Goal: Use online tool/utility: Utilize a website feature to perform a specific function

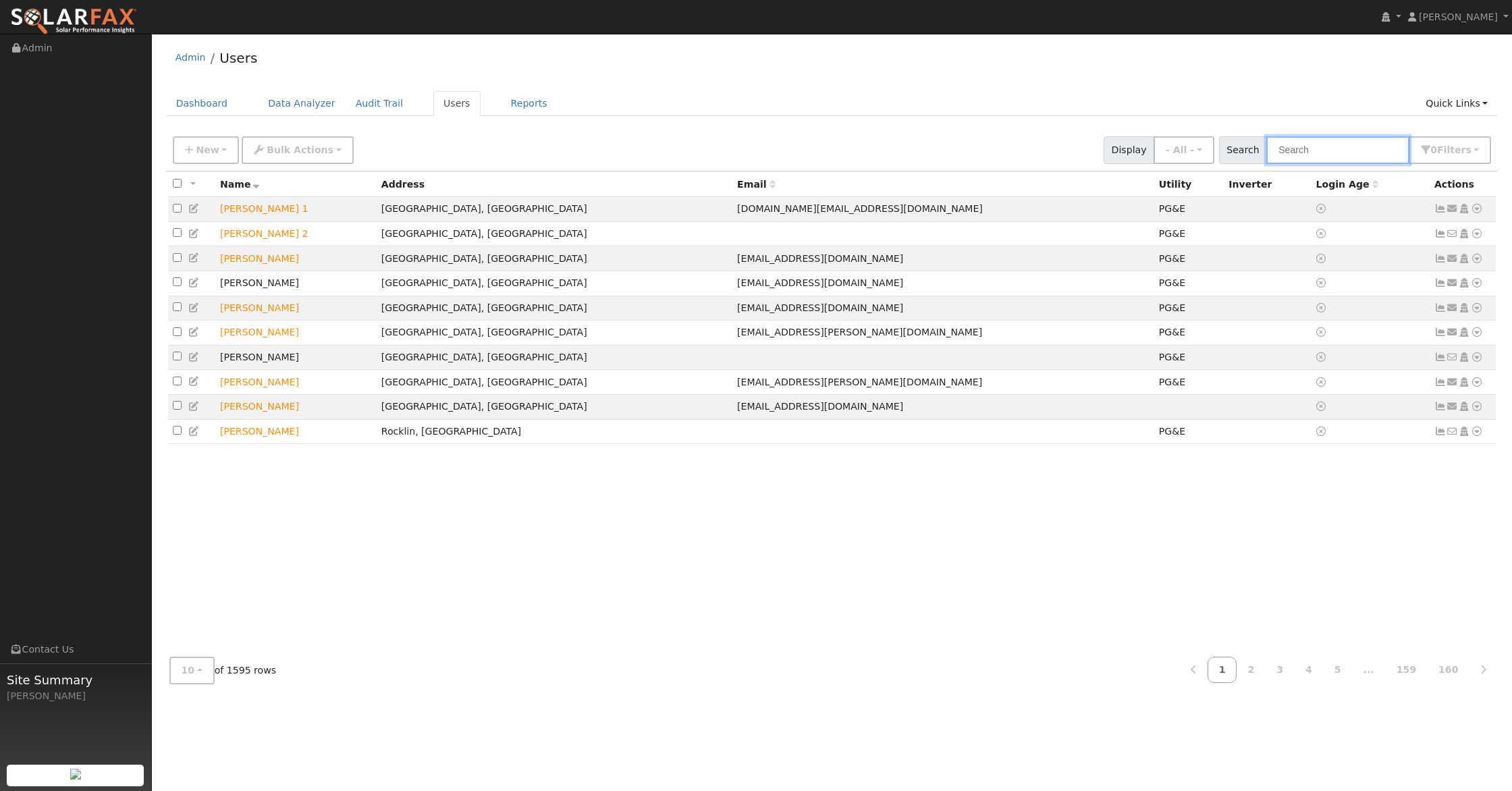
click at [1295, 149] on input "text" at bounding box center [1338, 150] width 143 height 28
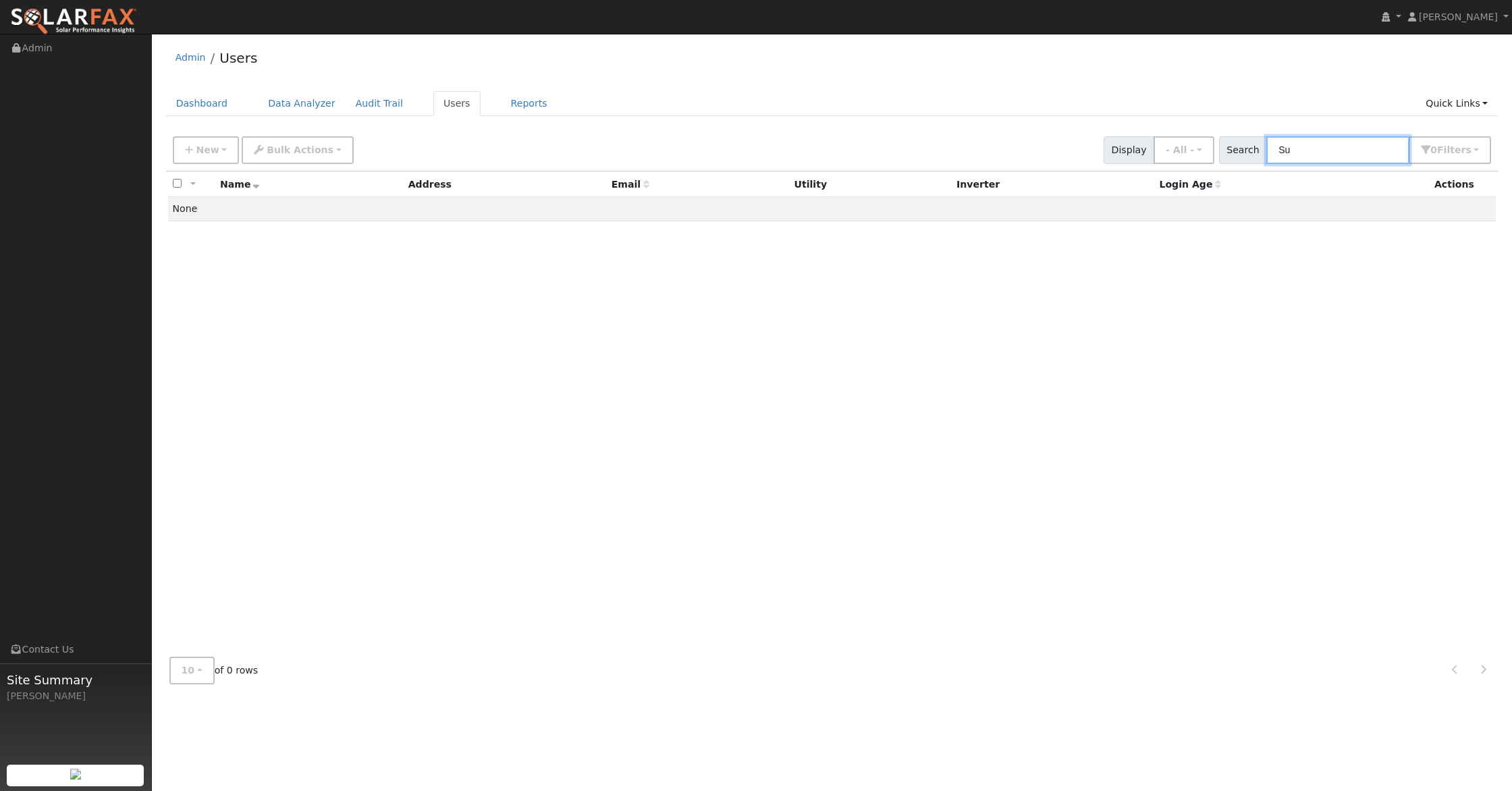
type input "S"
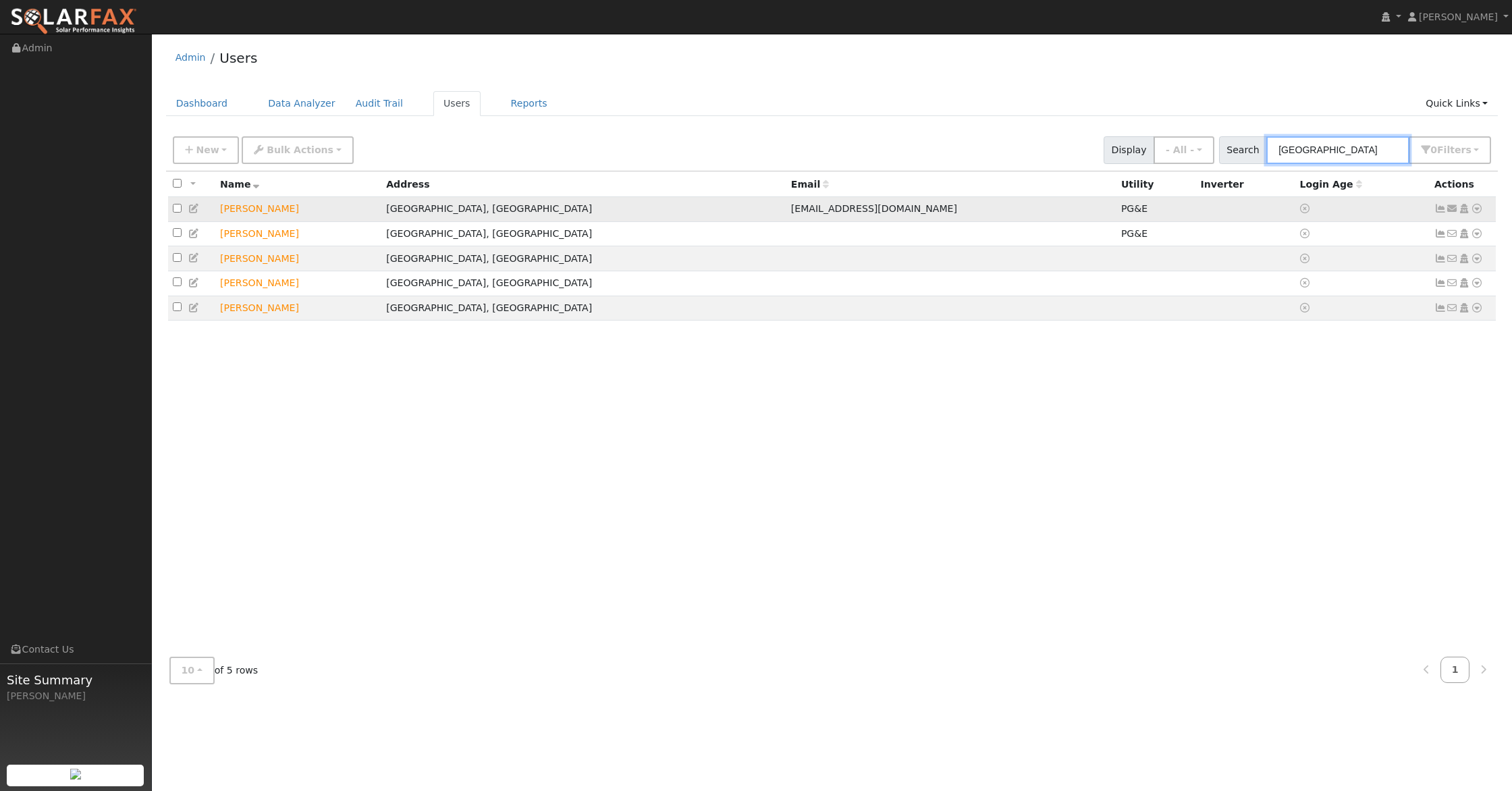
type input "Durham"
click at [1481, 209] on icon at bounding box center [1476, 208] width 12 height 9
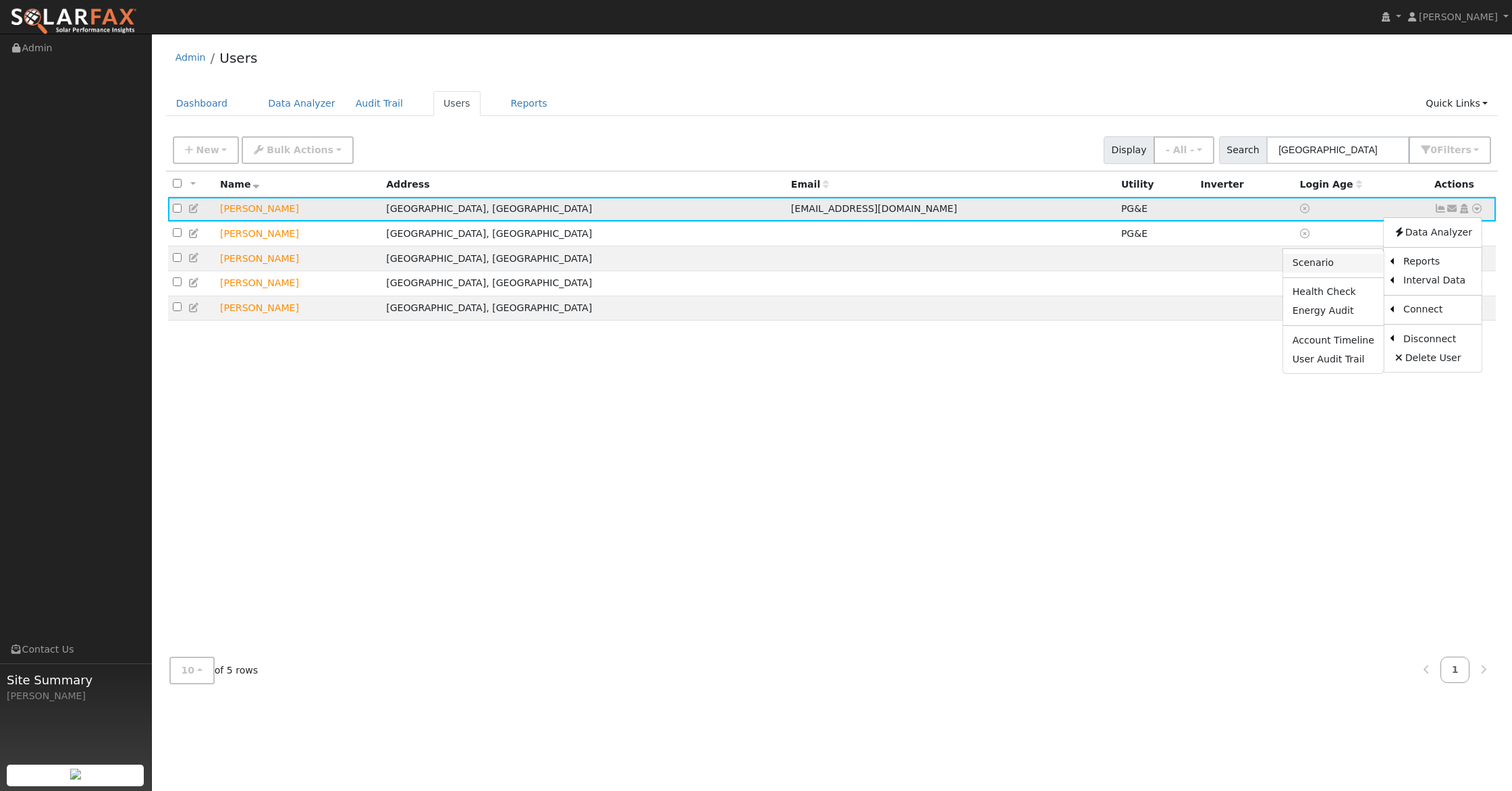
click at [1313, 265] on link "Scenario" at bounding box center [1333, 263] width 101 height 19
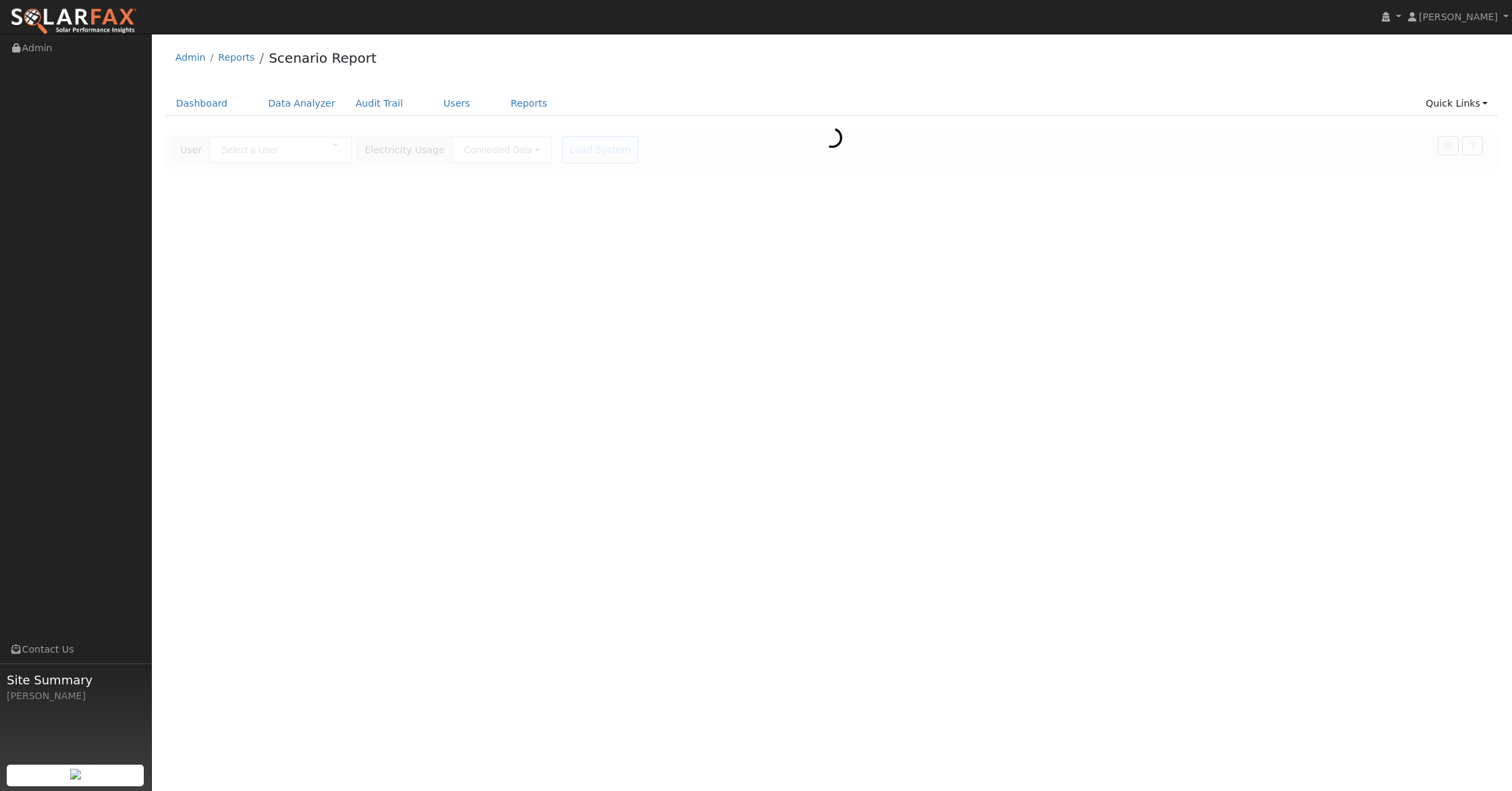
type input "[PERSON_NAME]"
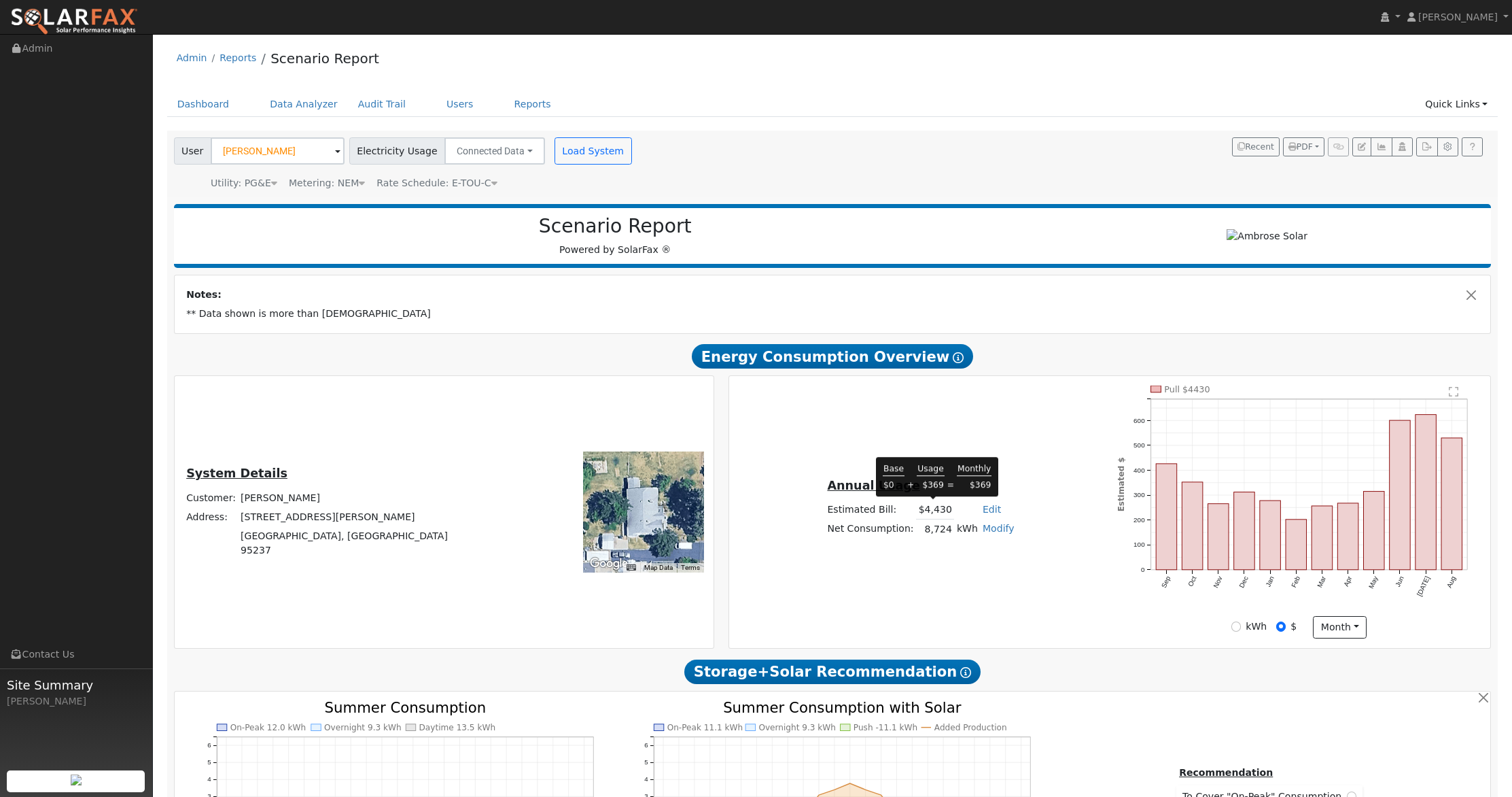
type input "19827"
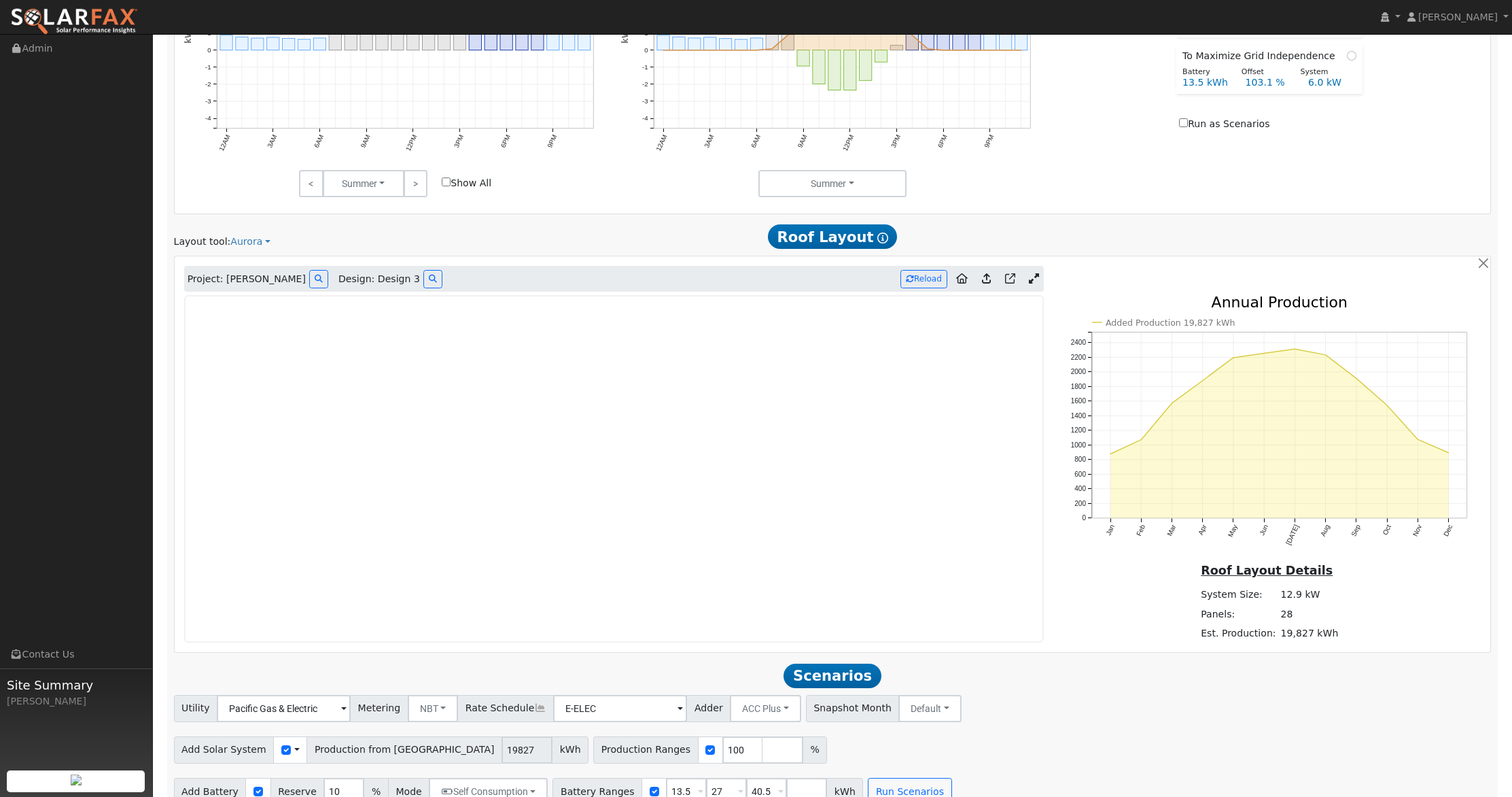
scroll to position [820, 0]
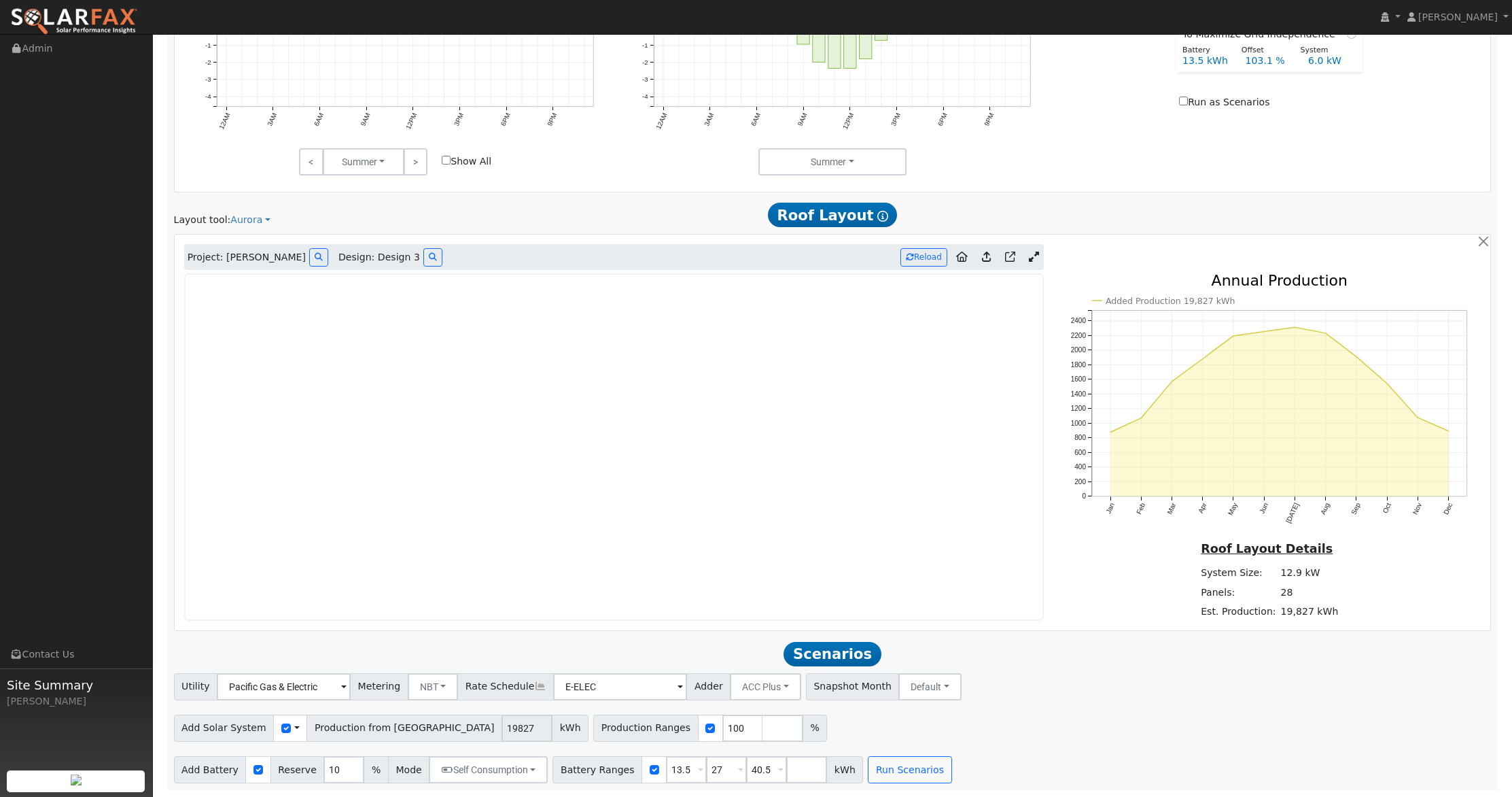
click at [987, 256] on icon at bounding box center [986, 256] width 9 height 10
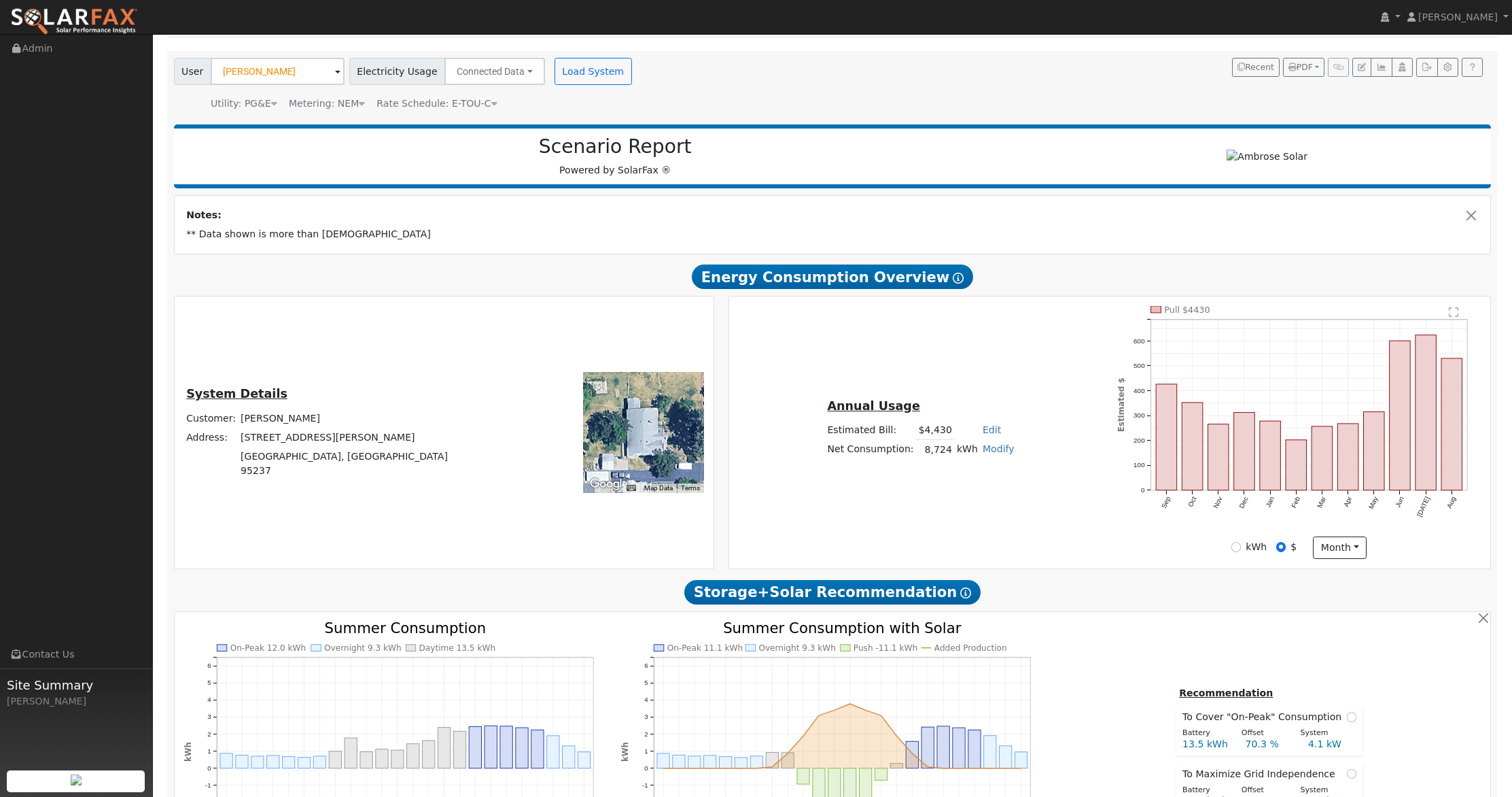
scroll to position [0, 0]
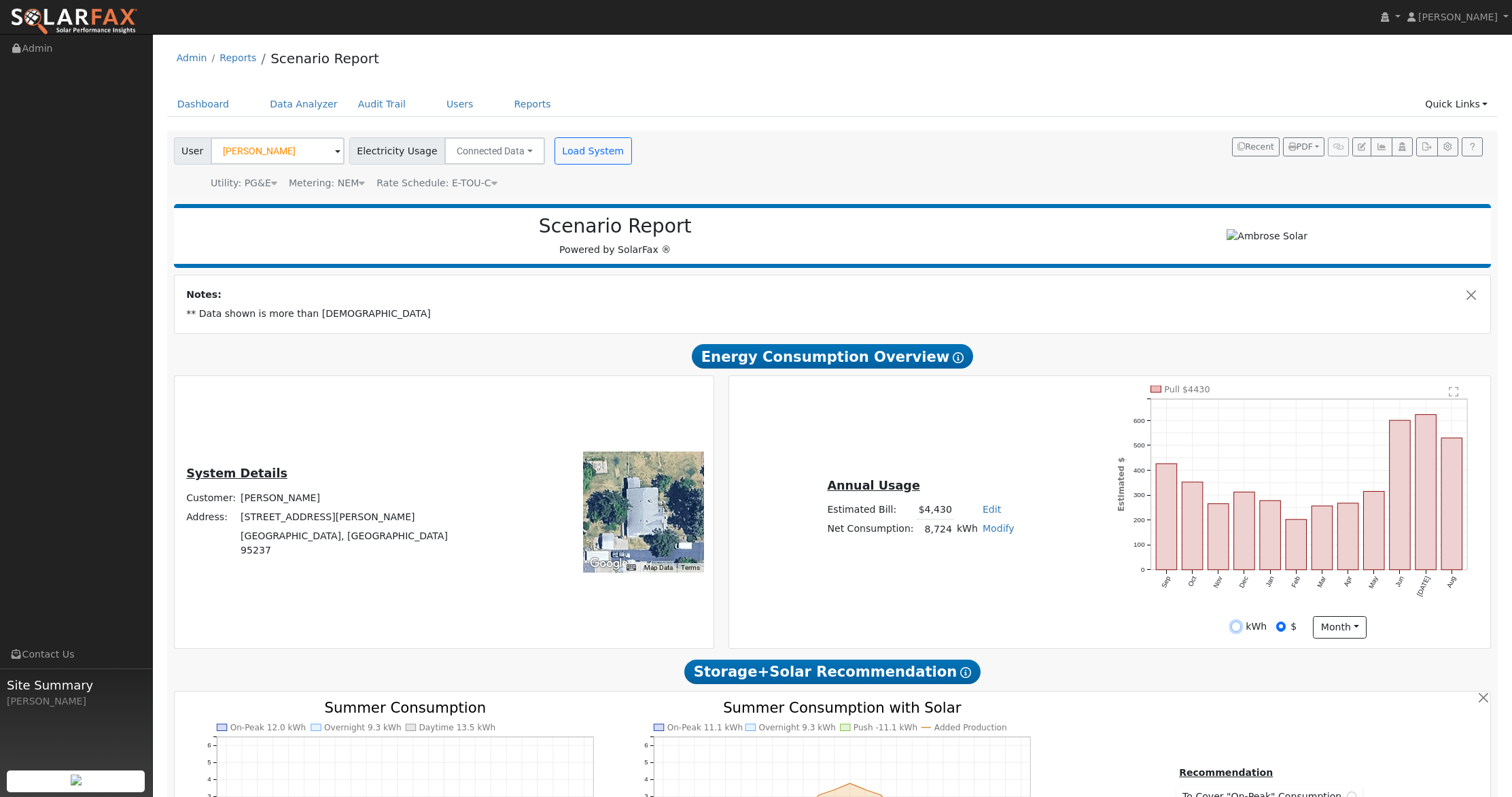
click at [1235, 627] on input "kWh" at bounding box center [1236, 626] width 10 height 10
radio input "true"
radio input "false"
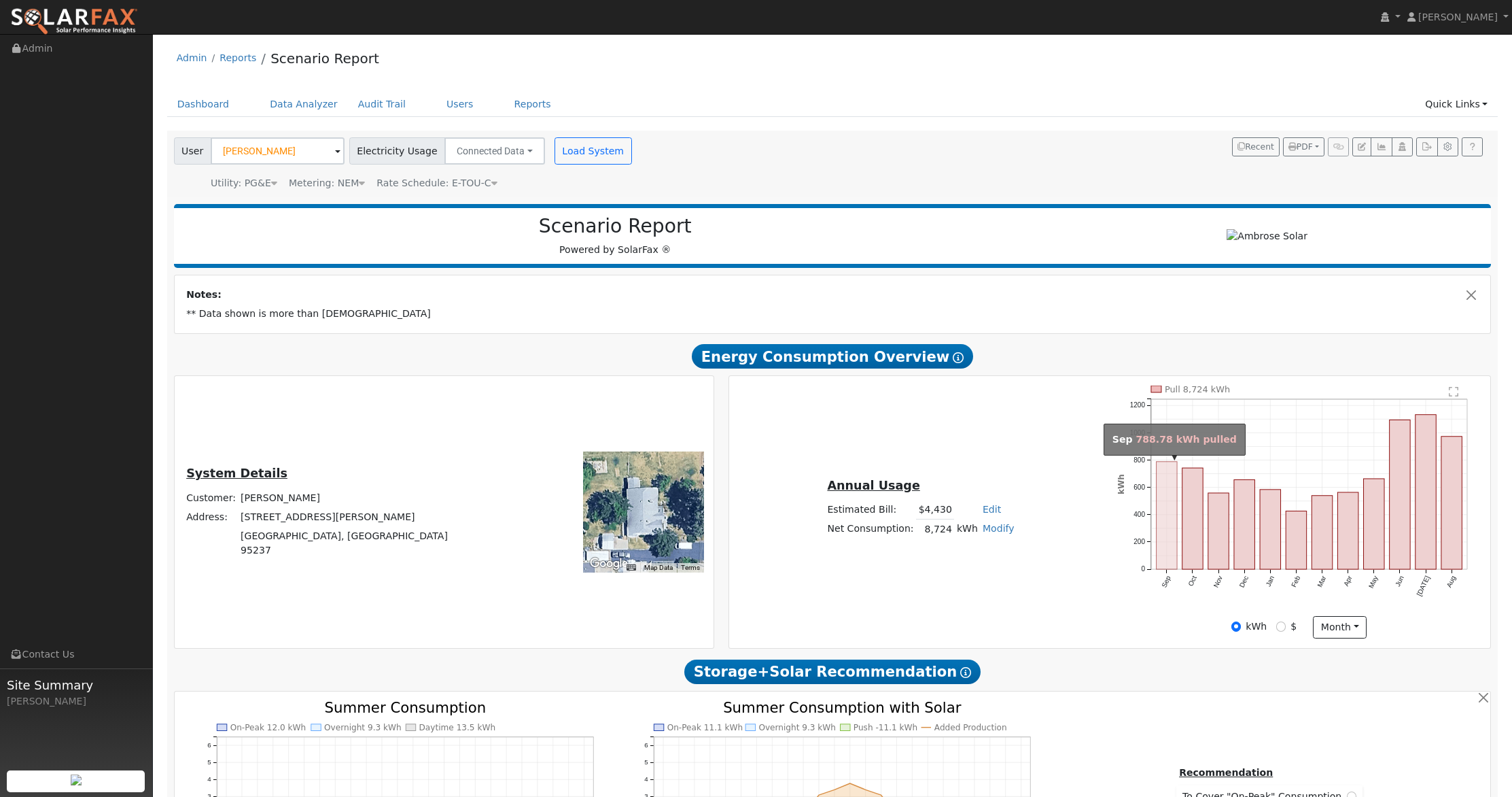
click at [1159, 544] on rect "onclick=""" at bounding box center [1167, 515] width 21 height 107
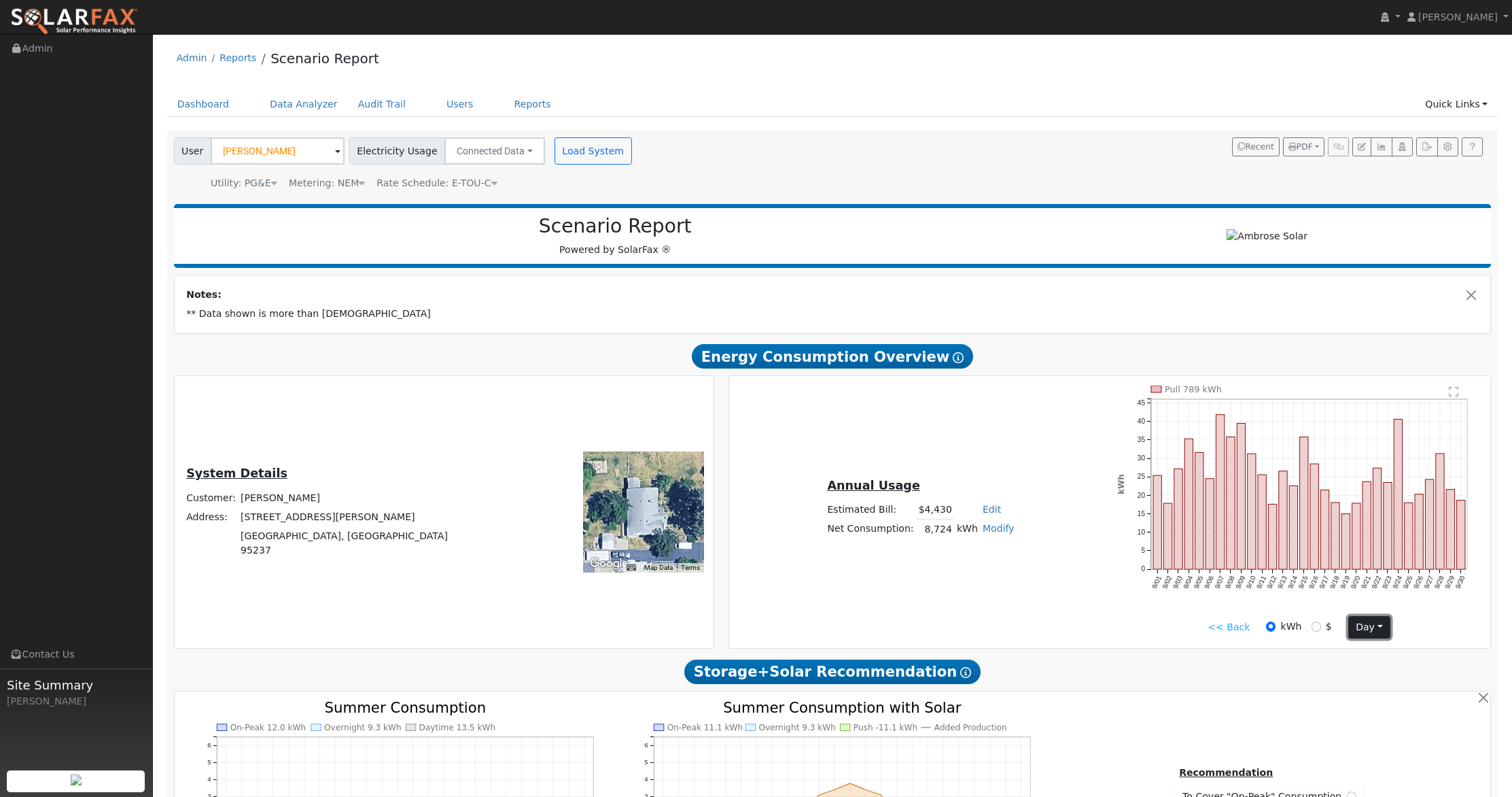
click at [1356, 627] on button "day" at bounding box center [1369, 627] width 42 height 23
click at [1377, 654] on link "Hour" at bounding box center [1396, 655] width 95 height 19
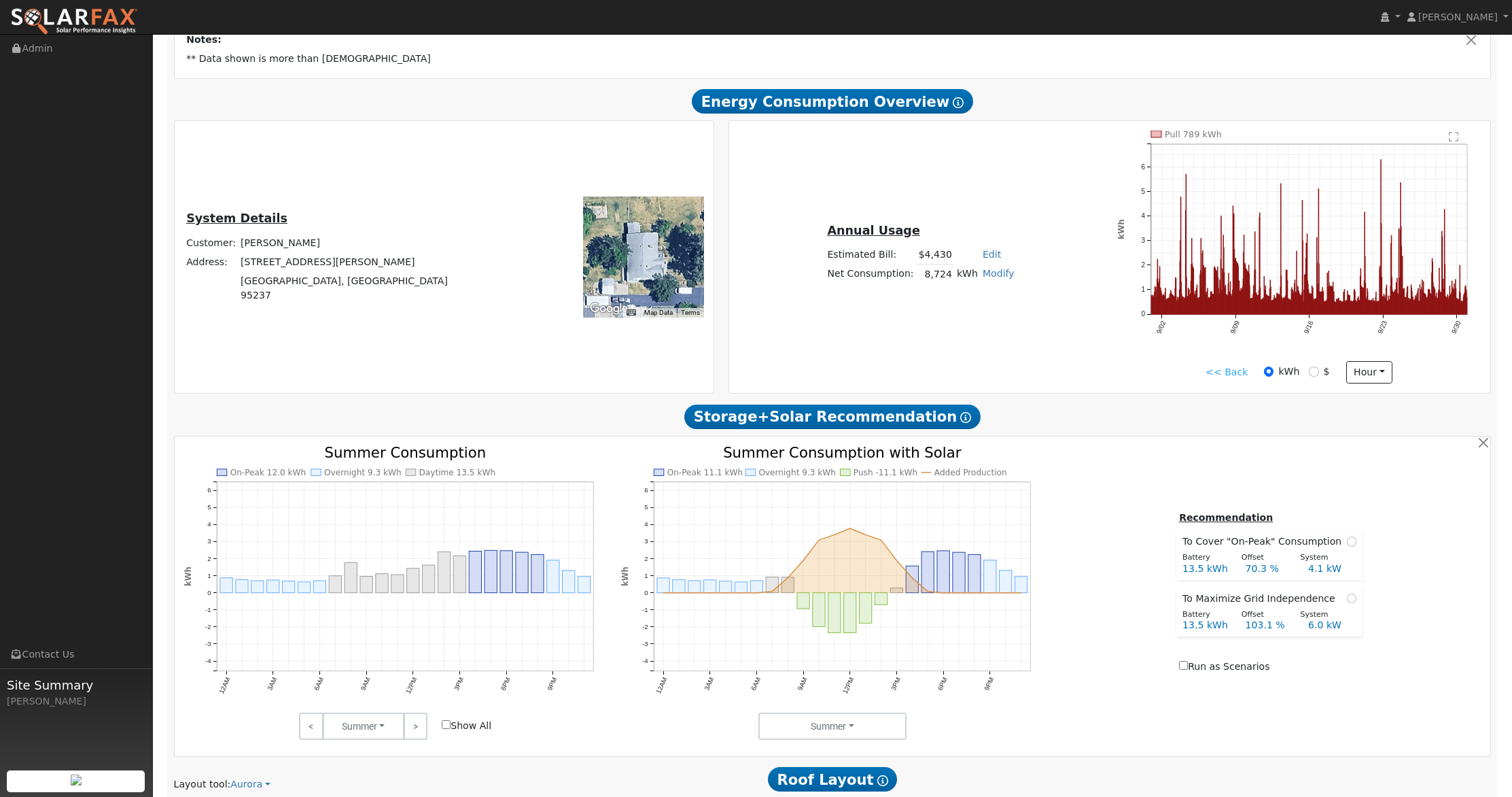
scroll to position [203, 0]
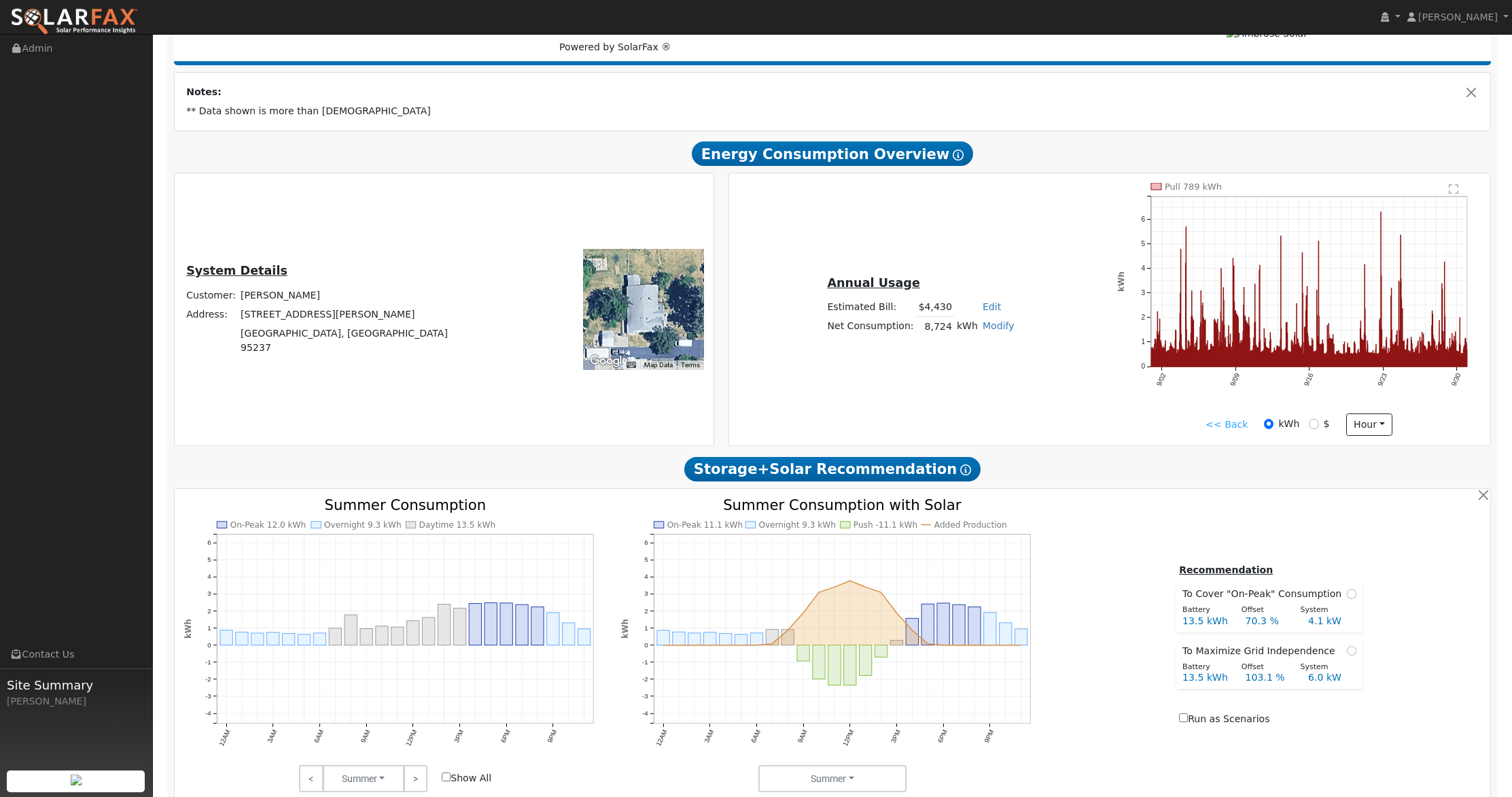
click at [1239, 423] on link "<< Back" at bounding box center [1226, 424] width 42 height 14
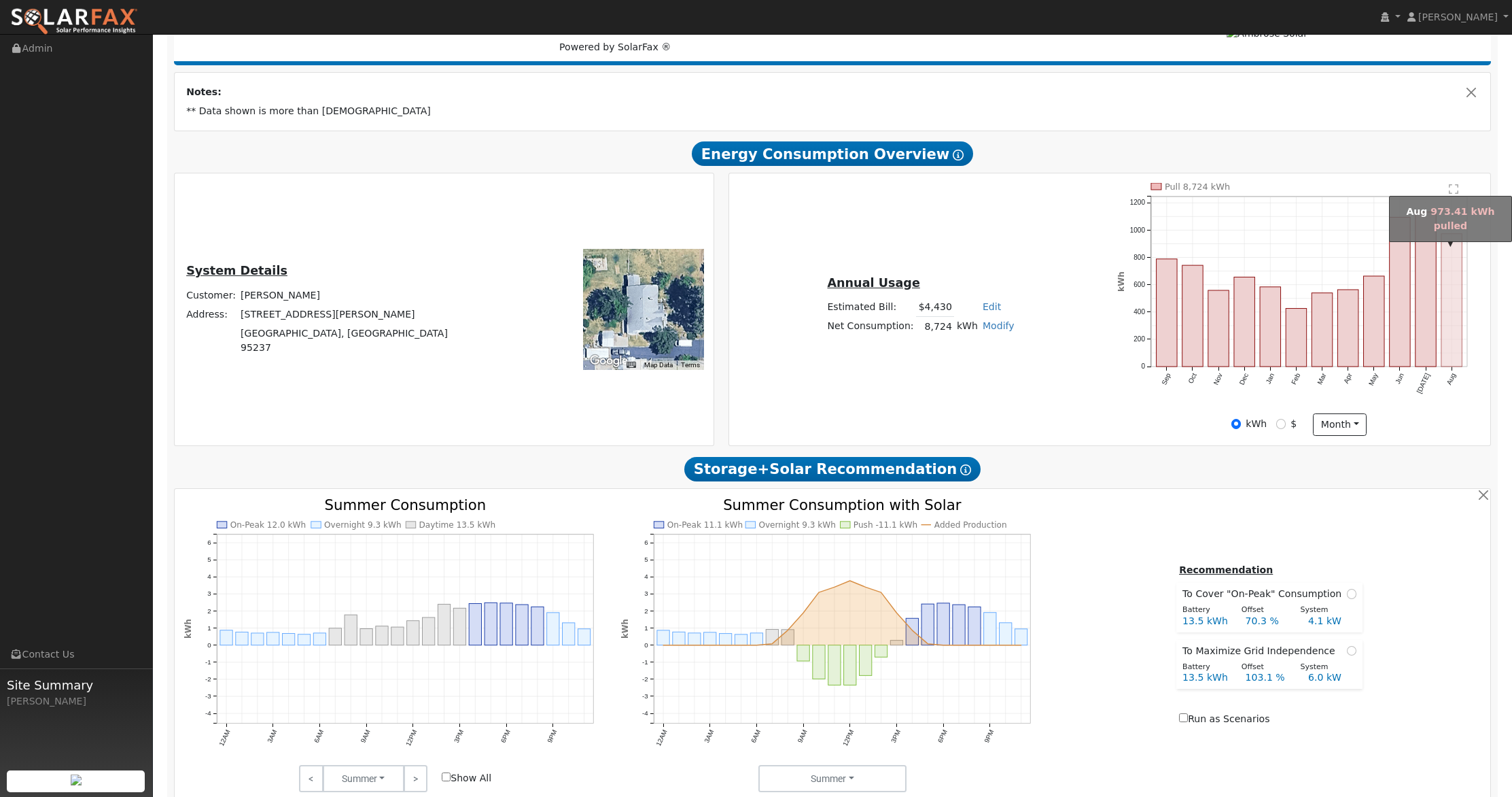
click at [1455, 342] on rect "onclick=""" at bounding box center [1452, 300] width 21 height 132
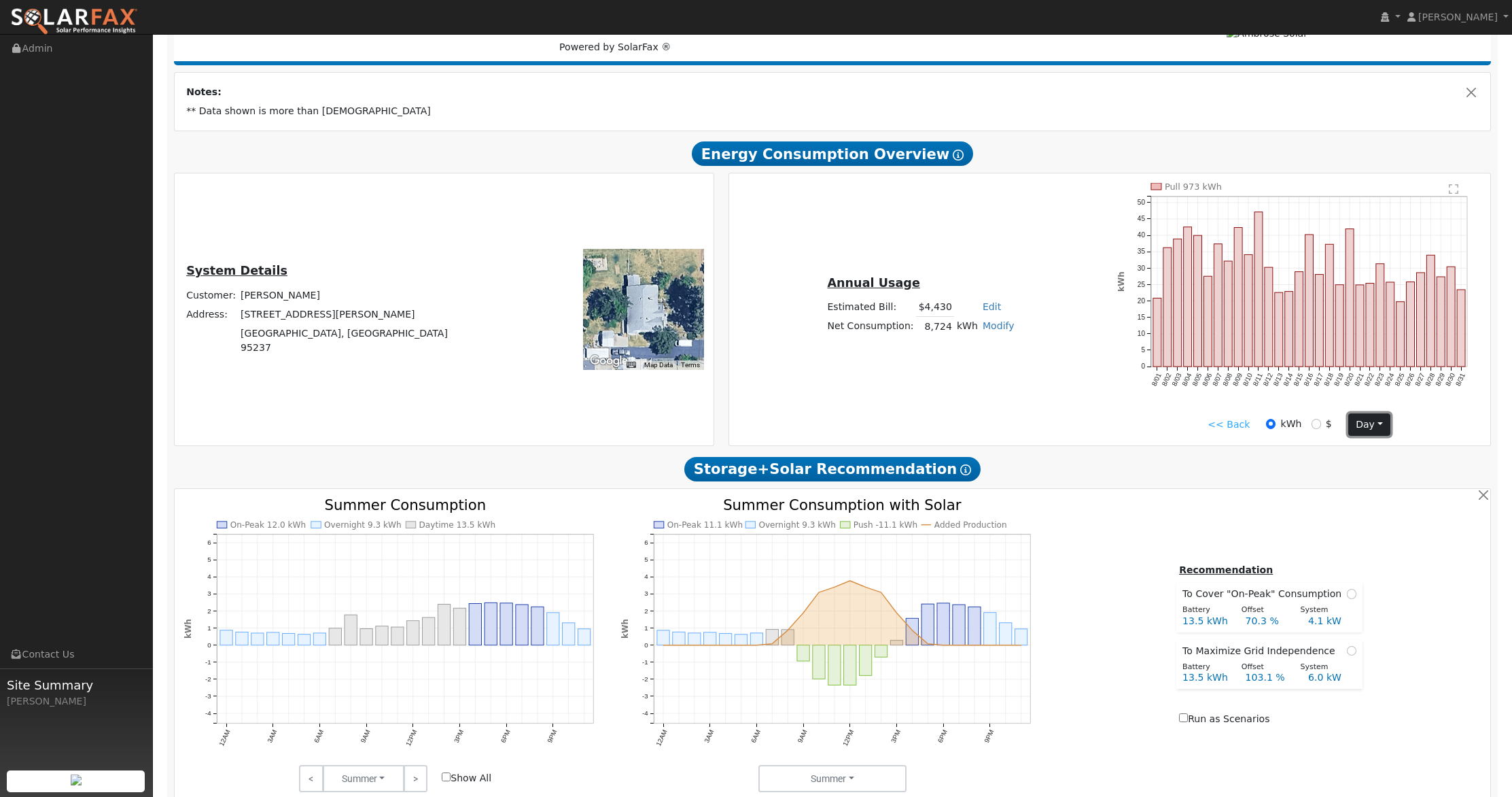
click at [1364, 424] on button "day" at bounding box center [1369, 425] width 42 height 23
click at [1381, 451] on link "Hour" at bounding box center [1396, 452] width 95 height 19
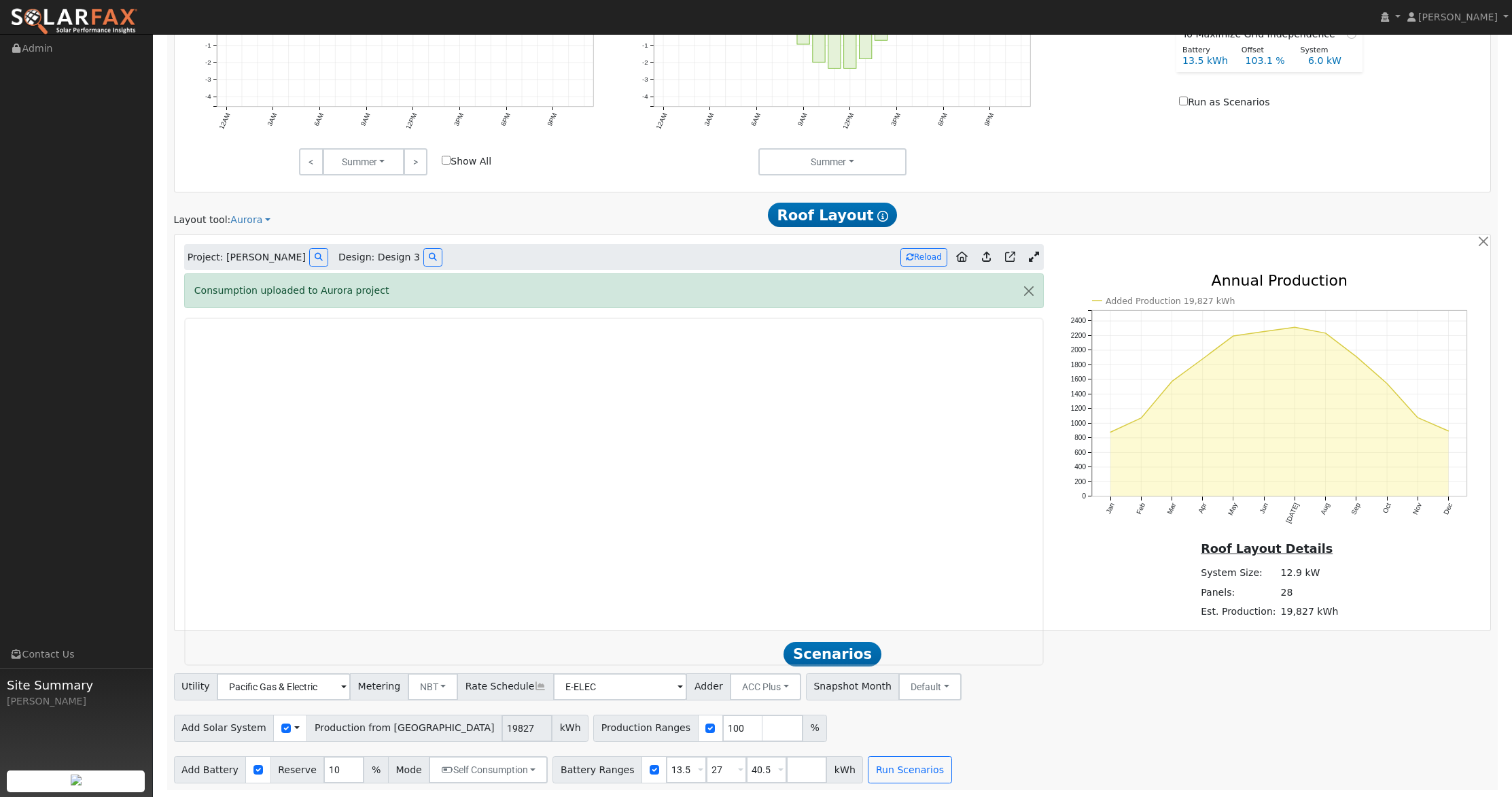
scroll to position [820, 0]
click at [914, 254] on button "Reload" at bounding box center [924, 257] width 47 height 18
click at [924, 255] on button "Reload" at bounding box center [924, 257] width 47 height 18
click at [988, 256] on icon at bounding box center [986, 256] width 9 height 10
click at [1029, 287] on button "button" at bounding box center [1029, 290] width 29 height 33
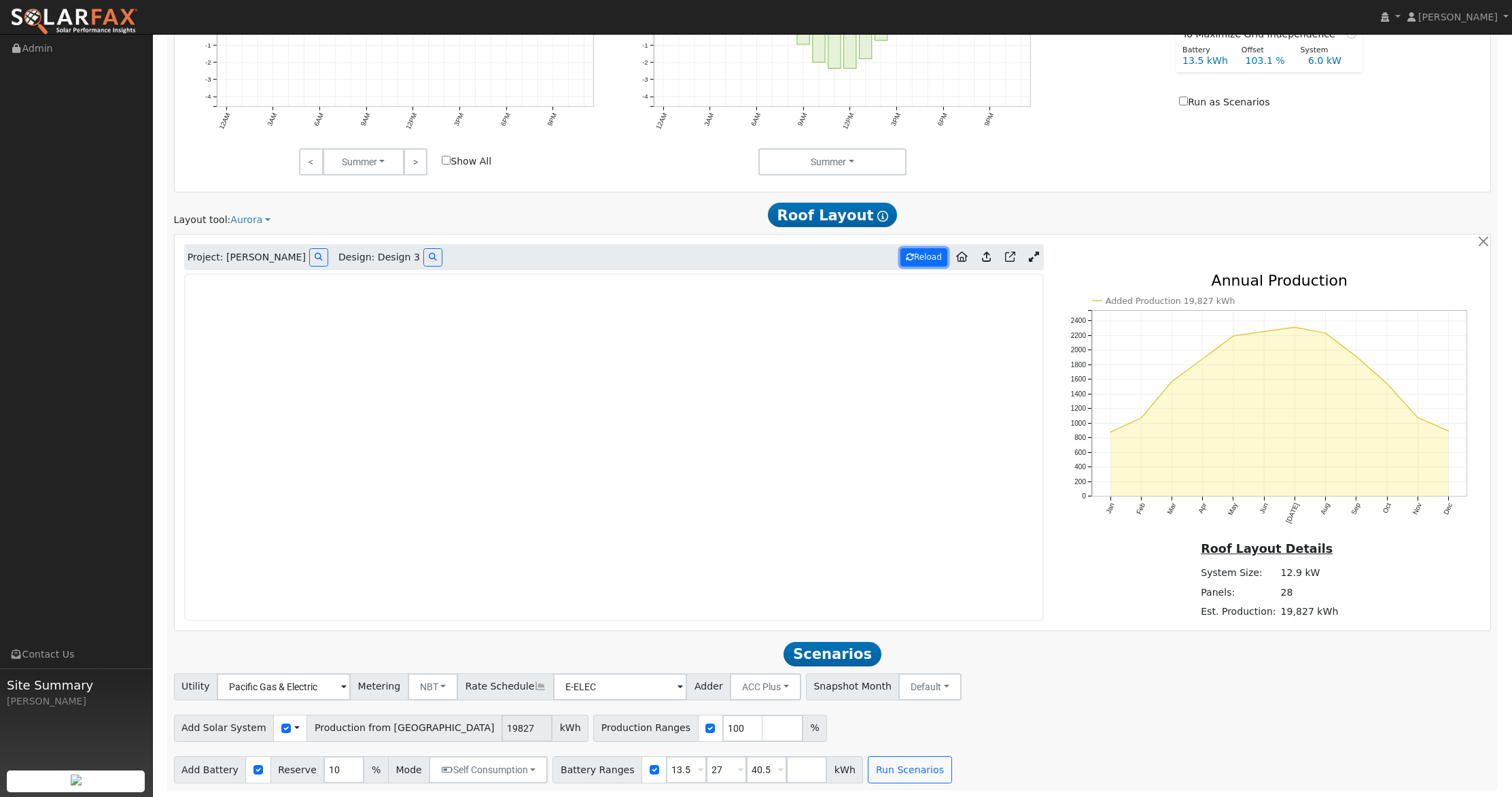
click at [916, 254] on button "Reload" at bounding box center [924, 257] width 47 height 18
click at [281, 727] on input "checkbox" at bounding box center [286, 728] width 10 height 10
click at [281, 728] on input "checkbox" at bounding box center [286, 728] width 10 height 10
checkbox input "true"
drag, startPoint x: 394, startPoint y: 731, endPoint x: 308, endPoint y: 718, distance: 87.0
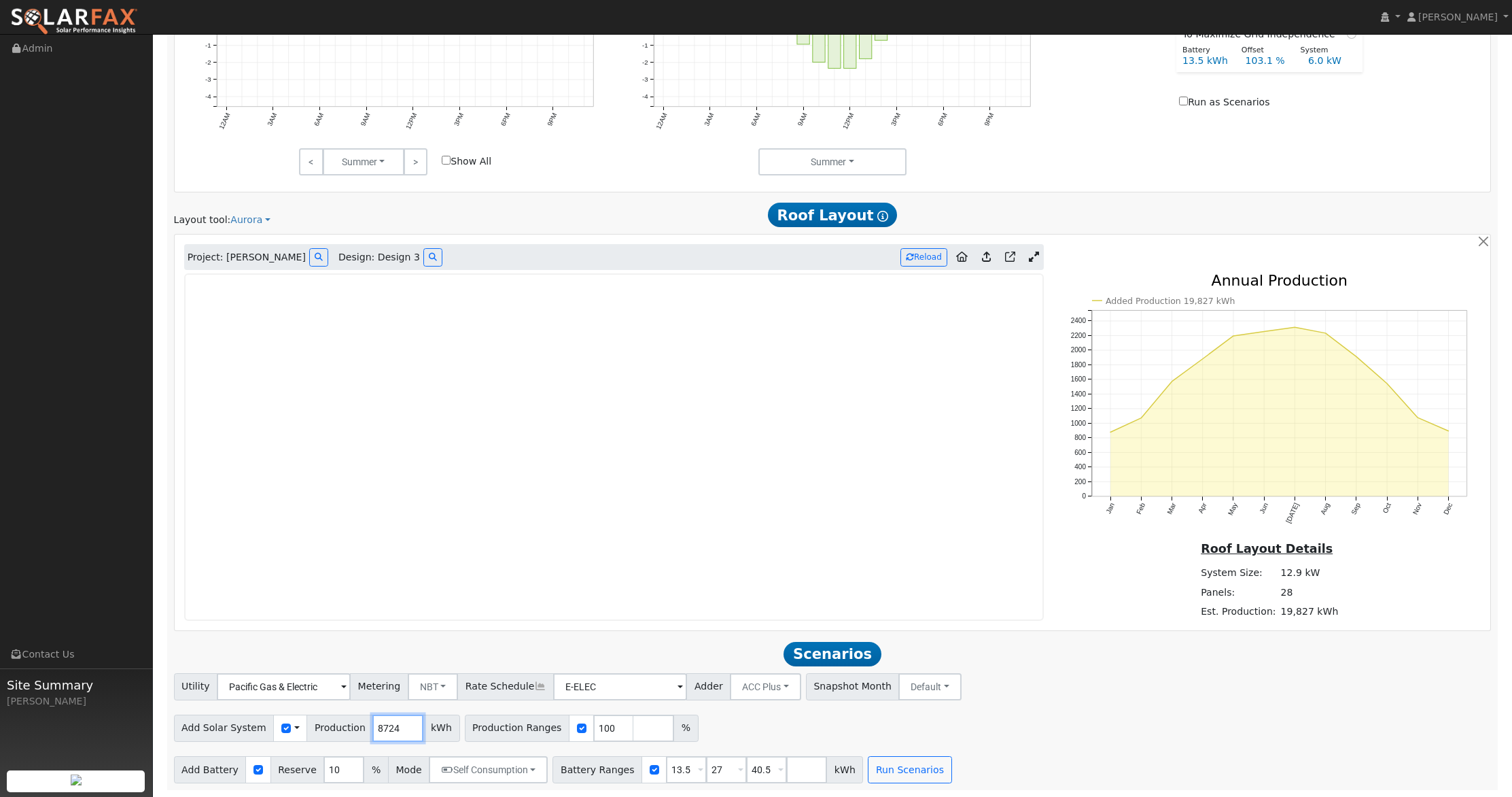
click at [307, 718] on div "Add Solar System Use CSV Data Production 8724 kWh" at bounding box center [317, 728] width 286 height 27
type input "14695"
click at [897, 771] on button "Run Scenarios" at bounding box center [910, 769] width 84 height 27
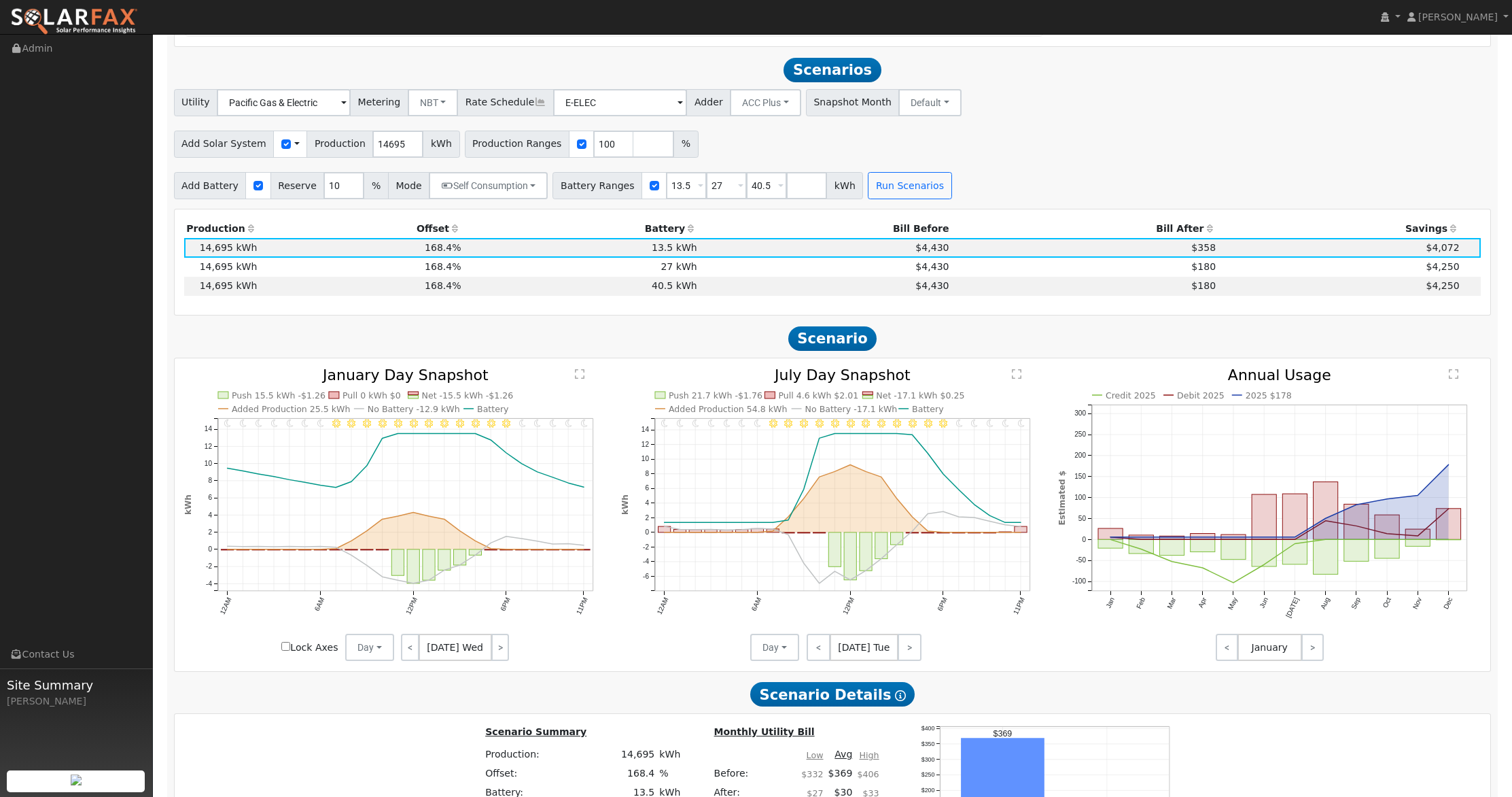
scroll to position [1419, 0]
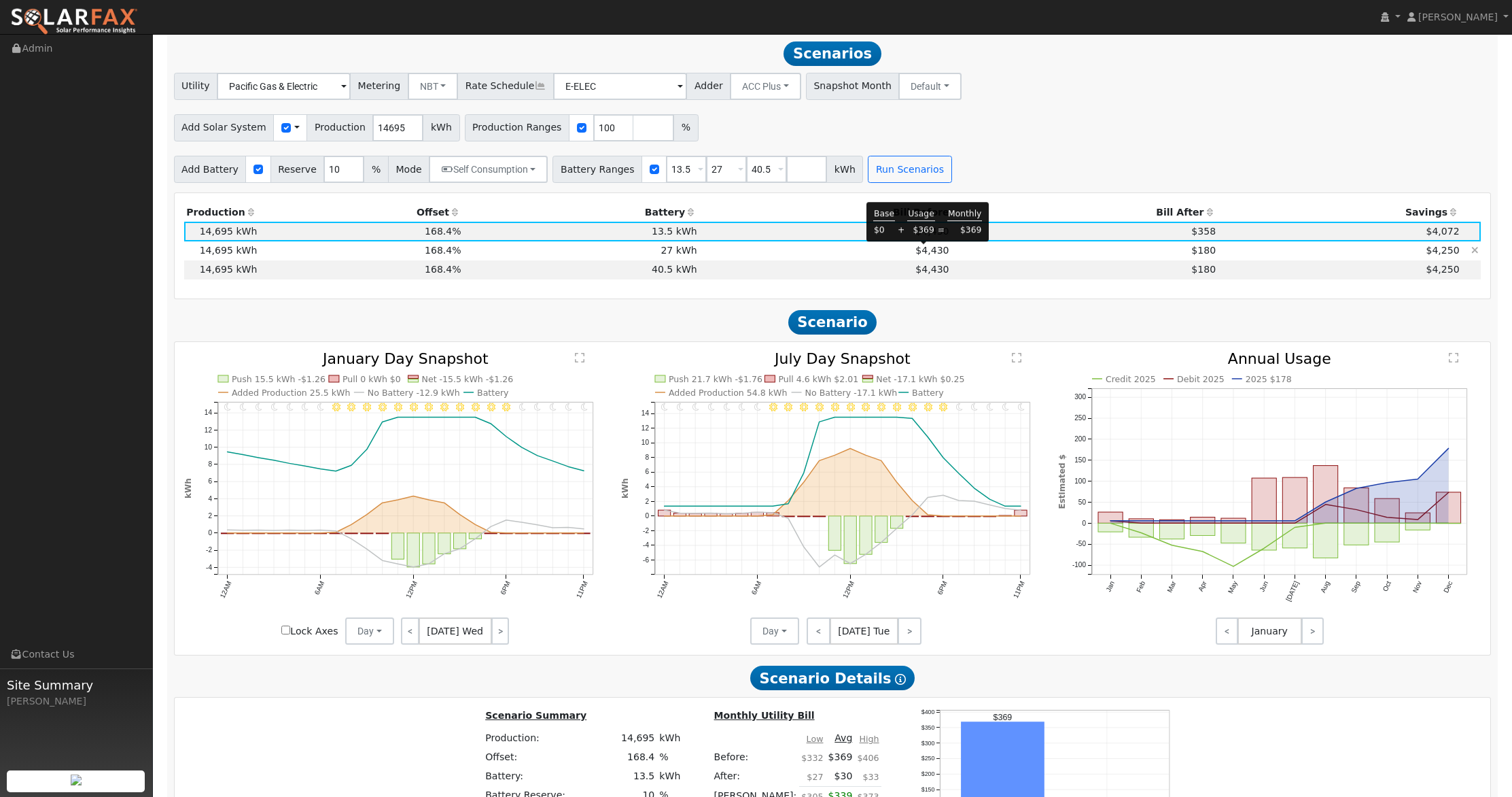
click at [922, 253] on span "$4,430" at bounding box center [932, 250] width 33 height 11
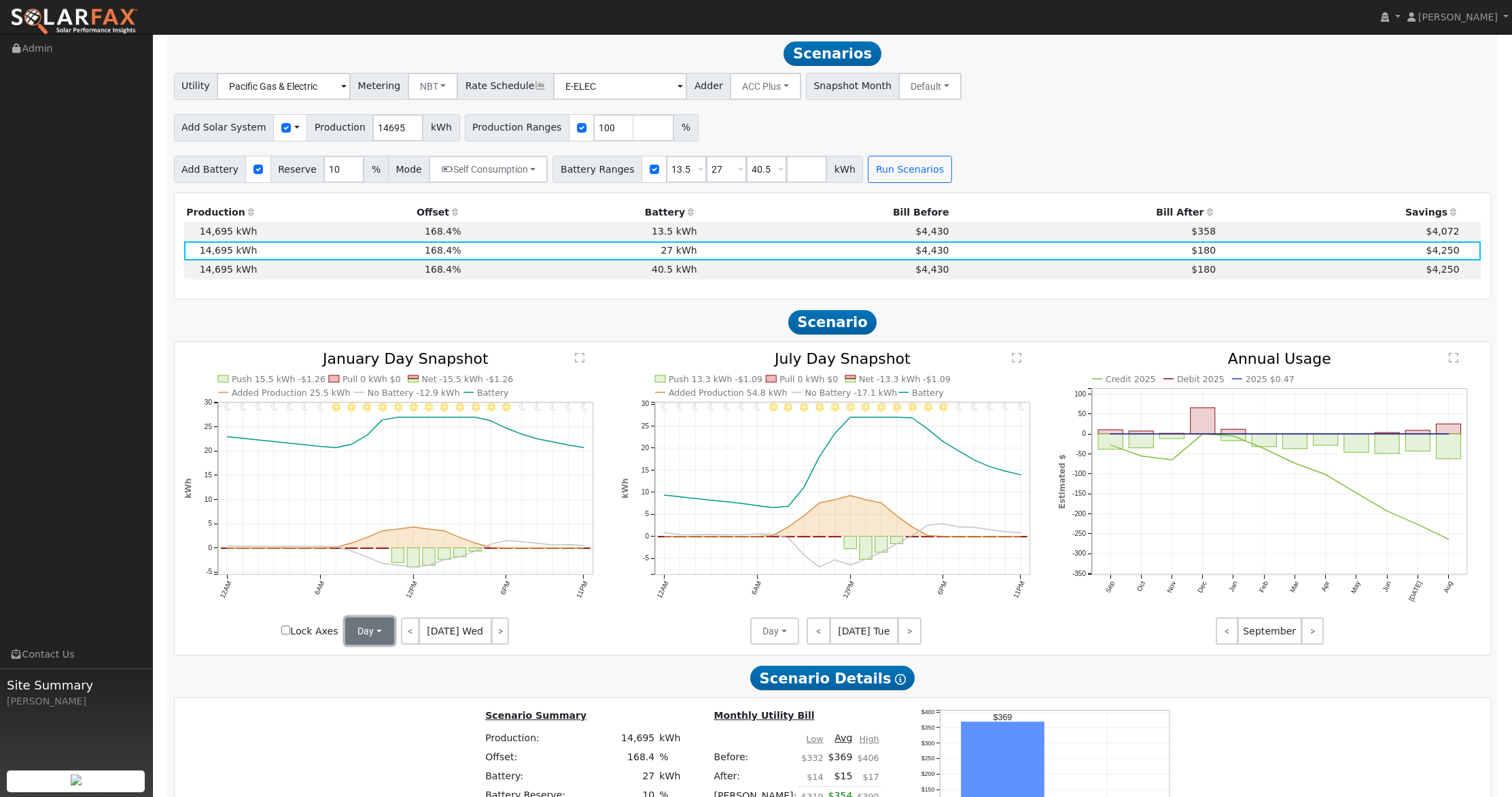
click at [360, 632] on button "Day" at bounding box center [369, 630] width 49 height 27
drag, startPoint x: 375, startPoint y: 681, endPoint x: 524, endPoint y: 679, distance: 149.0
click at [375, 681] on link "Month Average" at bounding box center [393, 680] width 95 height 19
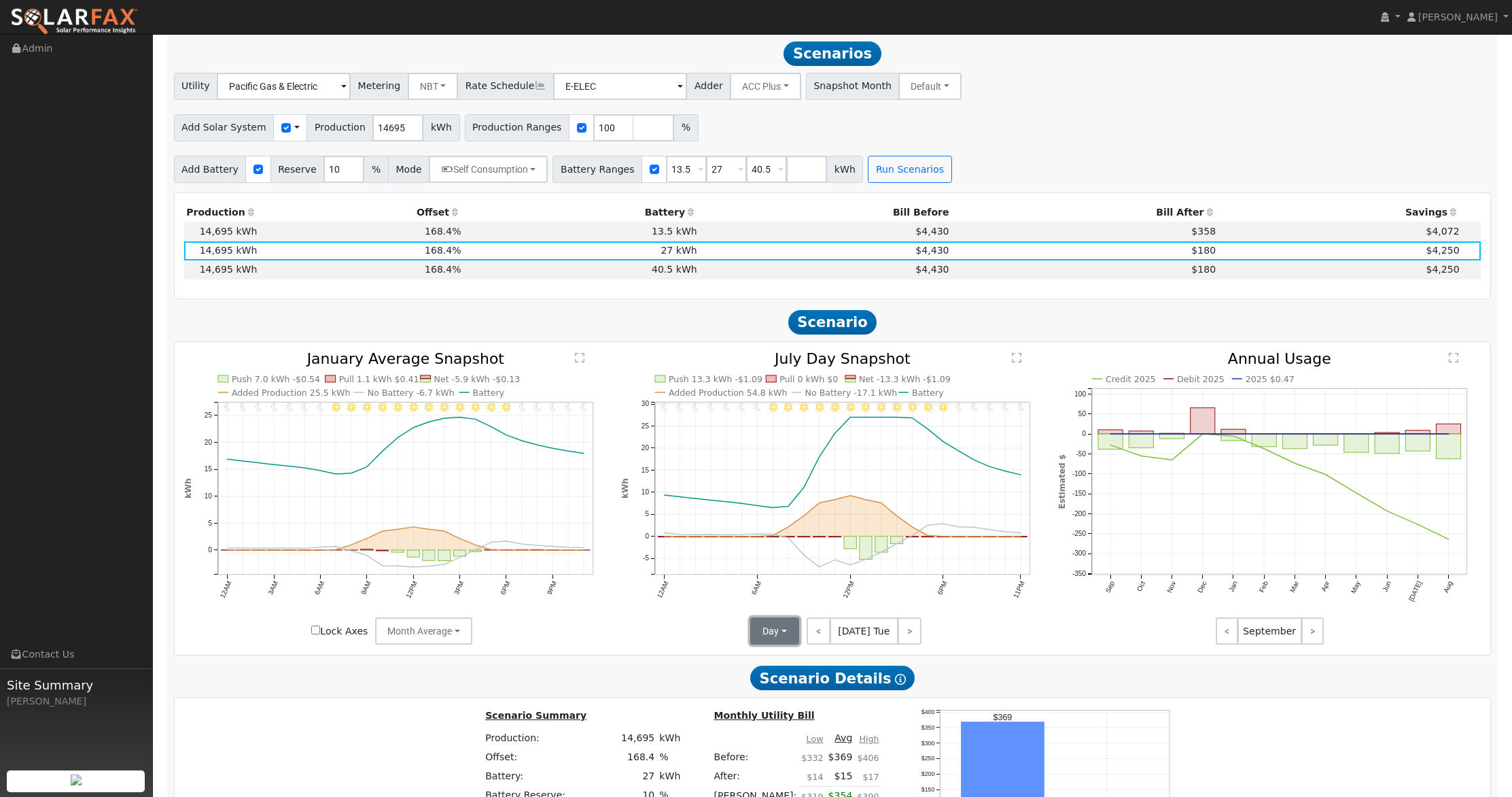
click at [773, 641] on button "Day" at bounding box center [775, 630] width 49 height 27
click at [794, 683] on link "Month Average" at bounding box center [799, 680] width 95 height 19
